Goal: Check status: Verify the current state of an ongoing process or item

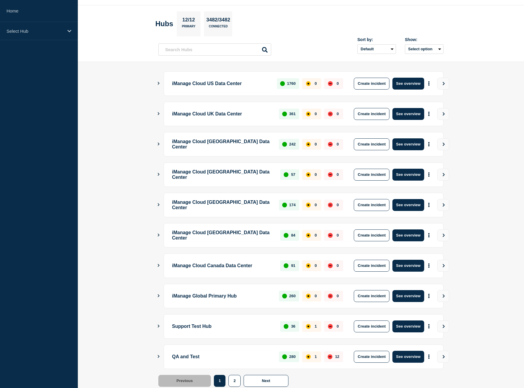
scroll to position [34, 0]
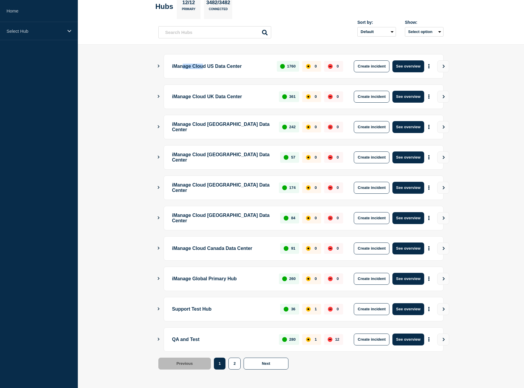
drag, startPoint x: 186, startPoint y: 67, endPoint x: 216, endPoint y: 69, distance: 30.1
click at [209, 67] on p "iManage Cloud US Data Center" at bounding box center [221, 66] width 98 height 12
drag, startPoint x: 209, startPoint y: 96, endPoint x: 248, endPoint y: 106, distance: 39.6
click at [242, 106] on div "iManage Cloud UK Data Center 361 0 0 Create incident See overview" at bounding box center [304, 96] width 280 height 24
click at [250, 132] on p "iManage Cloud [GEOGRAPHIC_DATA] Data Center" at bounding box center [222, 127] width 100 height 12
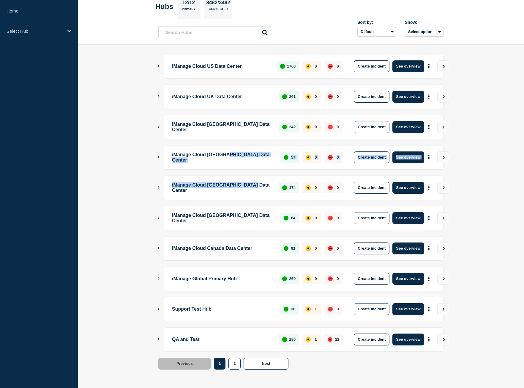
click at [277, 171] on ul "iManage Cloud US Data Center 1760 0 0 Create incident See overview iManage Clou…" at bounding box center [300, 202] width 285 height 297
click at [431, 282] on button "More actions" at bounding box center [429, 278] width 8 height 11
click at [432, 305] on link "View Status Page" at bounding box center [429, 304] width 44 height 5
